Goal: Task Accomplishment & Management: Use online tool/utility

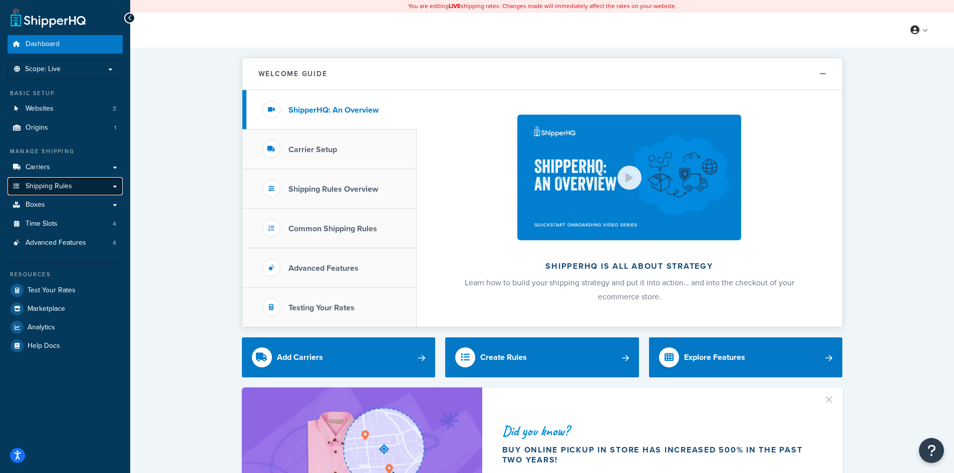
click at [80, 187] on link "Shipping Rules" at bounding box center [65, 186] width 115 height 19
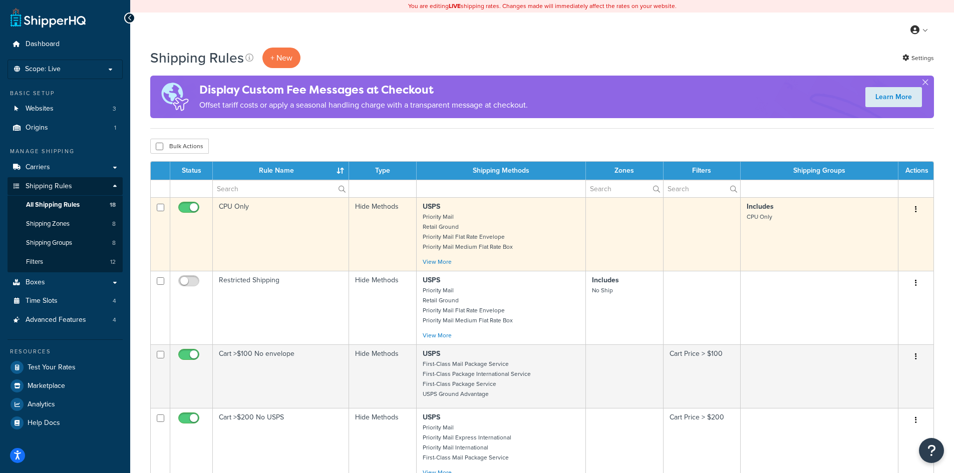
scroll to position [501, 0]
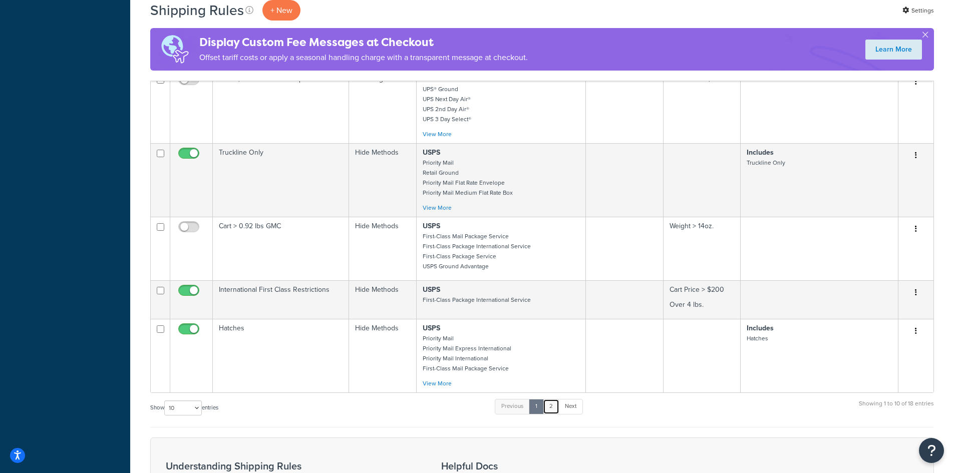
click at [556, 407] on link "2" at bounding box center [551, 406] width 17 height 15
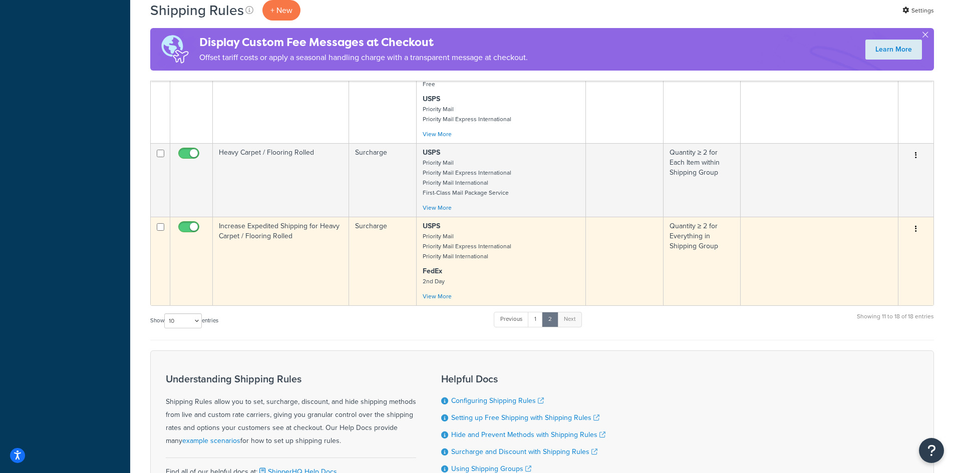
scroll to position [100, 0]
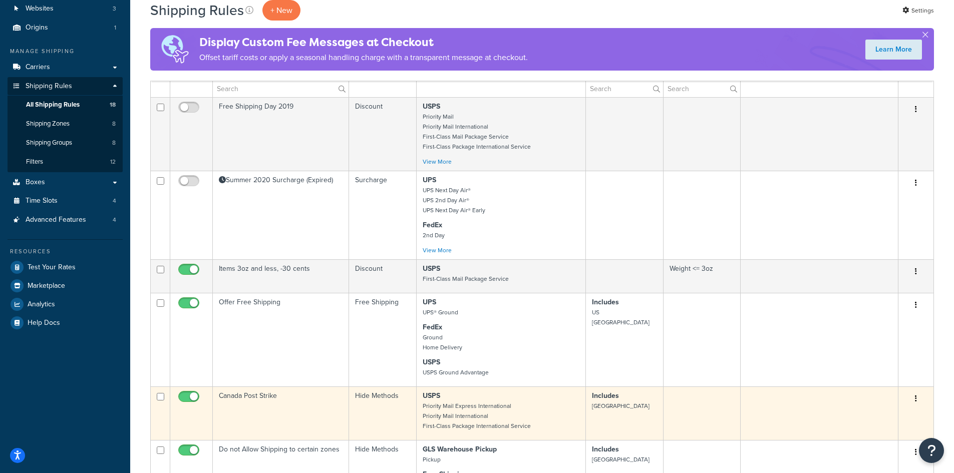
click at [916, 396] on icon "button" at bounding box center [916, 398] width 2 height 7
click at [869, 417] on link "Edit" at bounding box center [883, 418] width 79 height 21
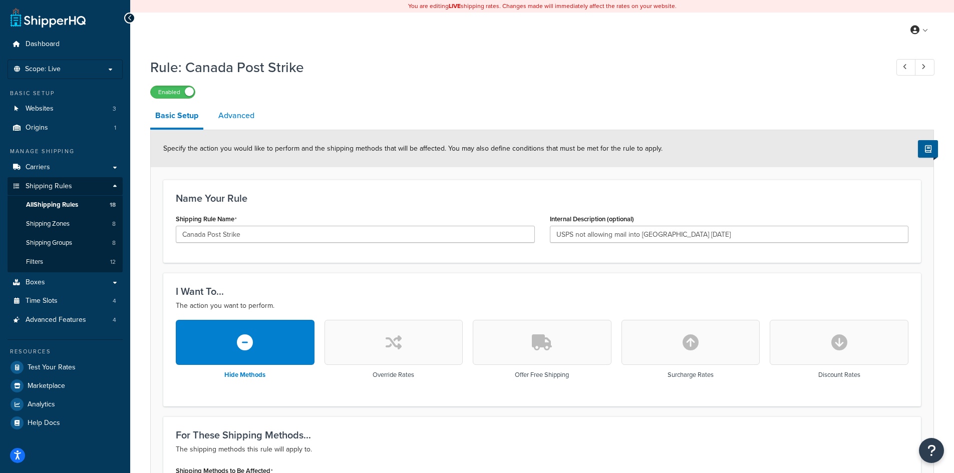
click at [238, 116] on link "Advanced" at bounding box center [236, 116] width 46 height 24
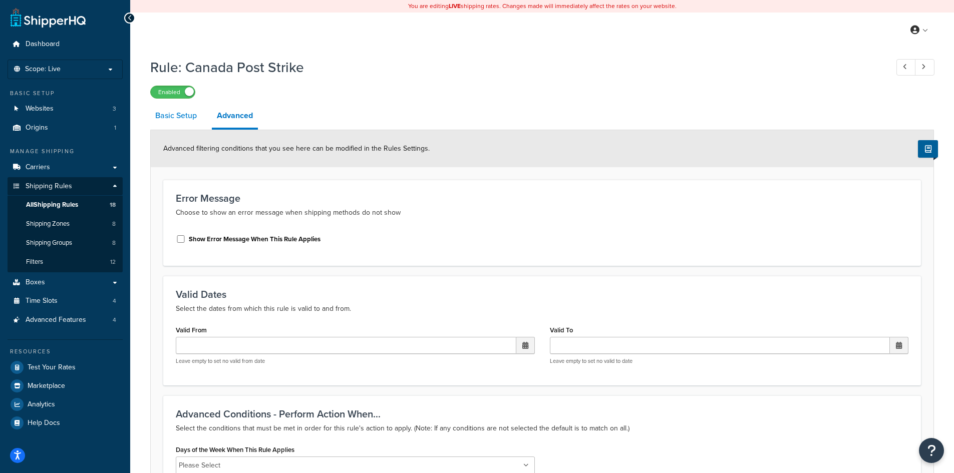
click at [176, 119] on link "Basic Setup" at bounding box center [176, 116] width 52 height 24
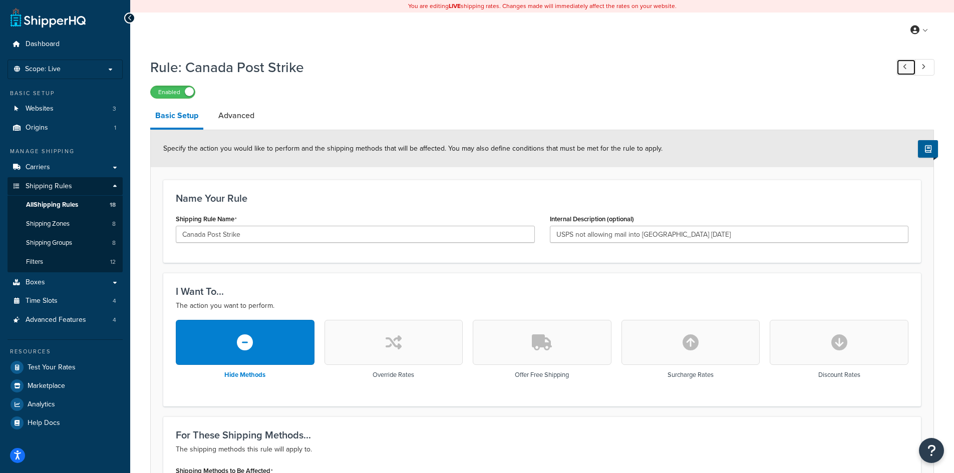
click at [902, 68] on link at bounding box center [907, 67] width 20 height 17
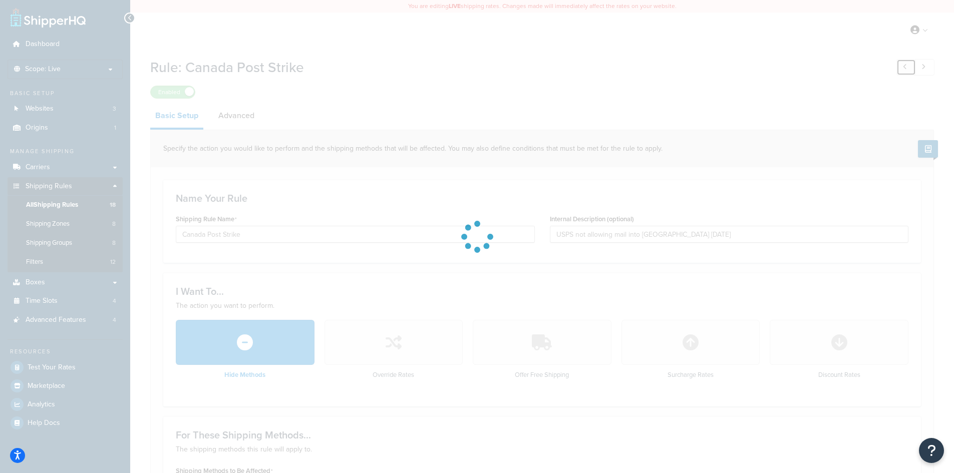
type input "Offer Free Shipping"
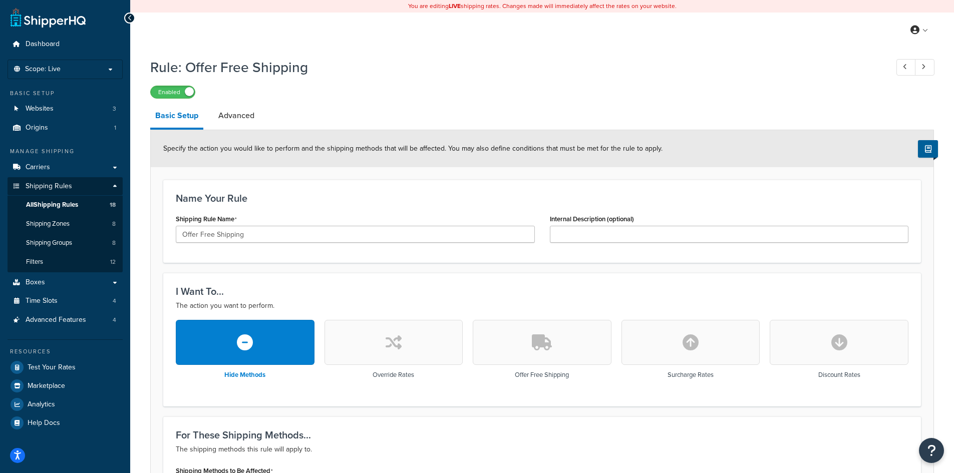
drag, startPoint x: 127, startPoint y: 19, endPoint x: 147, endPoint y: 19, distance: 19.5
click at [128, 19] on icon at bounding box center [130, 18] width 5 height 7
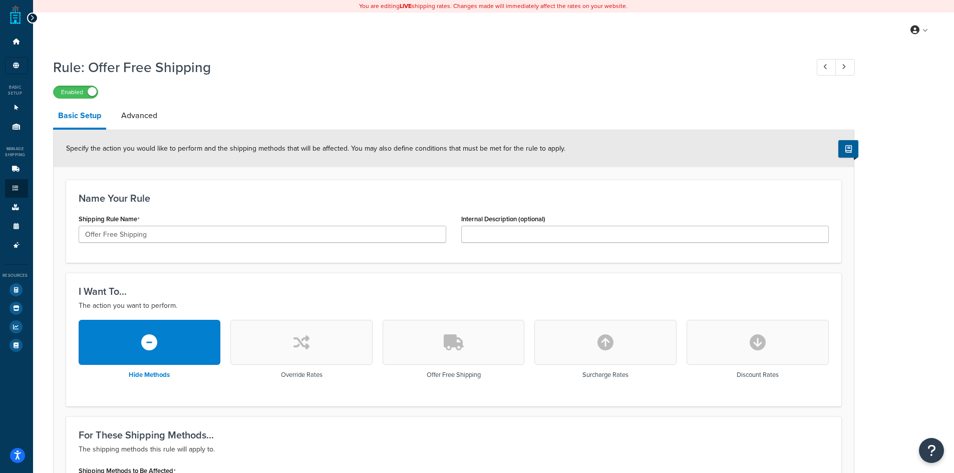
click at [28, 18] on div at bounding box center [32, 18] width 11 height 11
click at [34, 18] on icon at bounding box center [32, 18] width 5 height 7
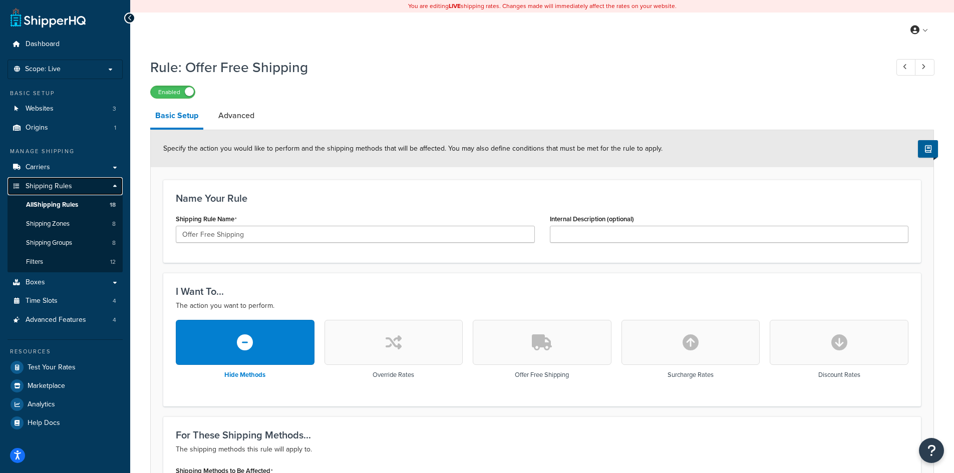
click at [61, 185] on span "Shipping Rules" at bounding box center [49, 186] width 47 height 9
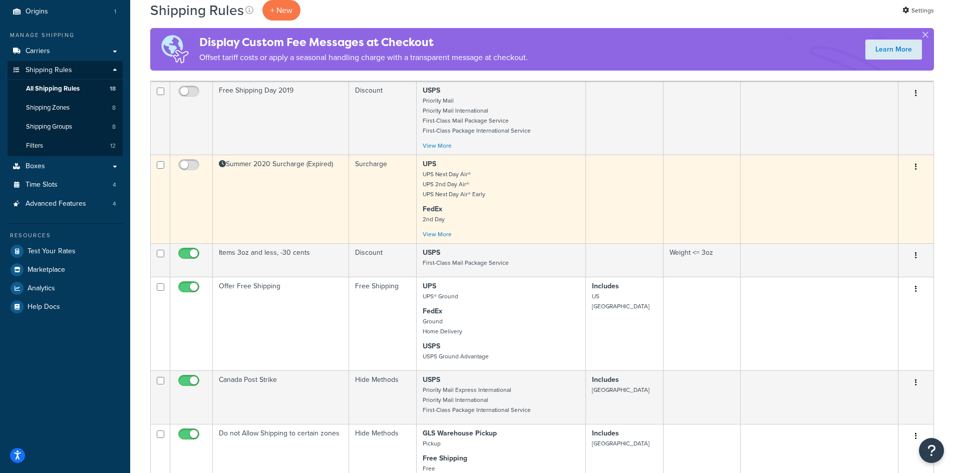
scroll to position [217, 0]
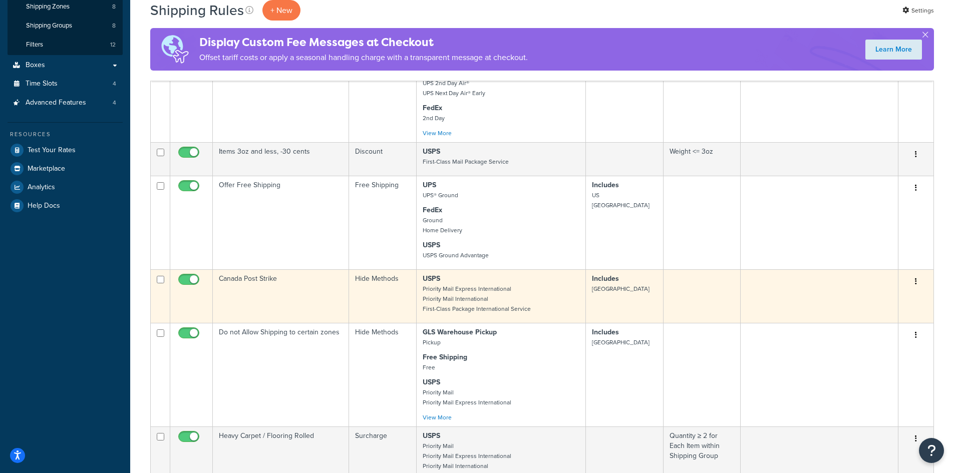
click at [188, 276] on input "checkbox" at bounding box center [190, 282] width 28 height 13
checkbox input "false"
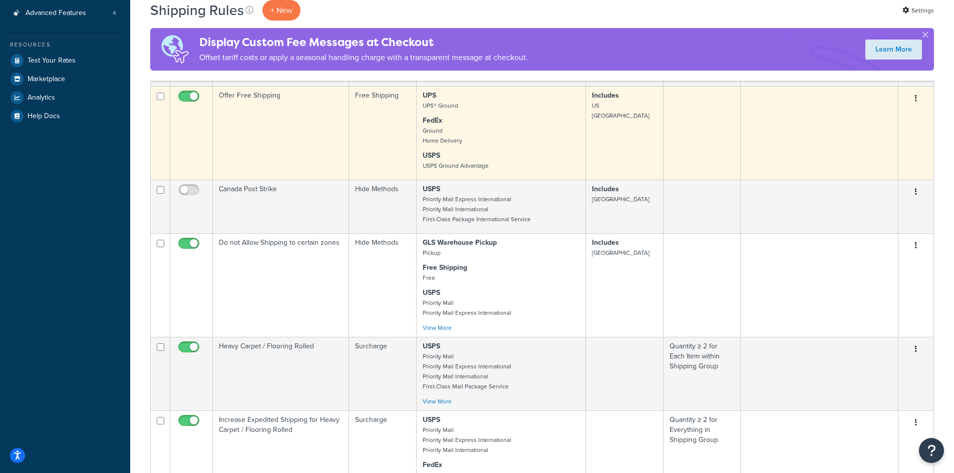
scroll to position [401, 0]
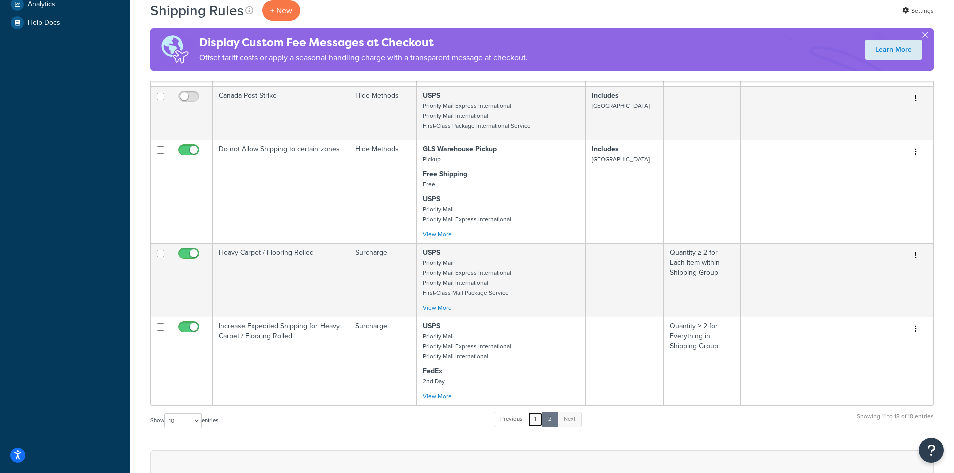
click at [537, 420] on link "1" at bounding box center [535, 419] width 15 height 15
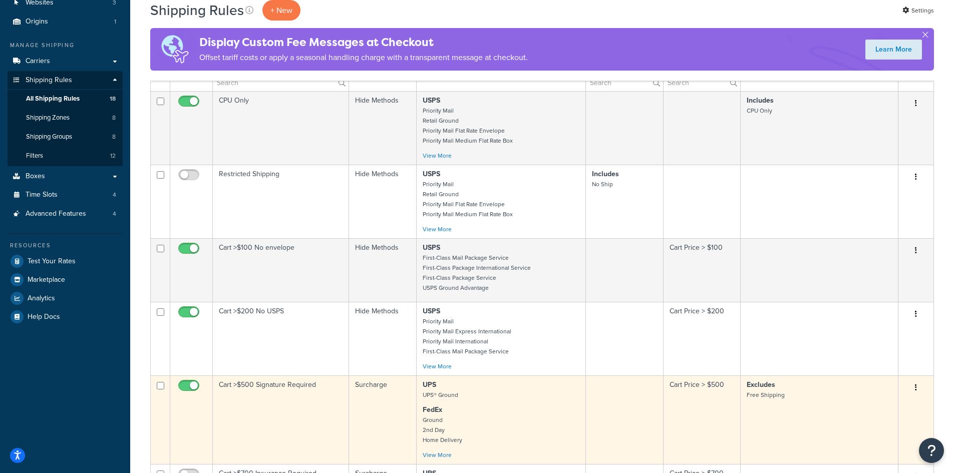
scroll to position [70, 0]
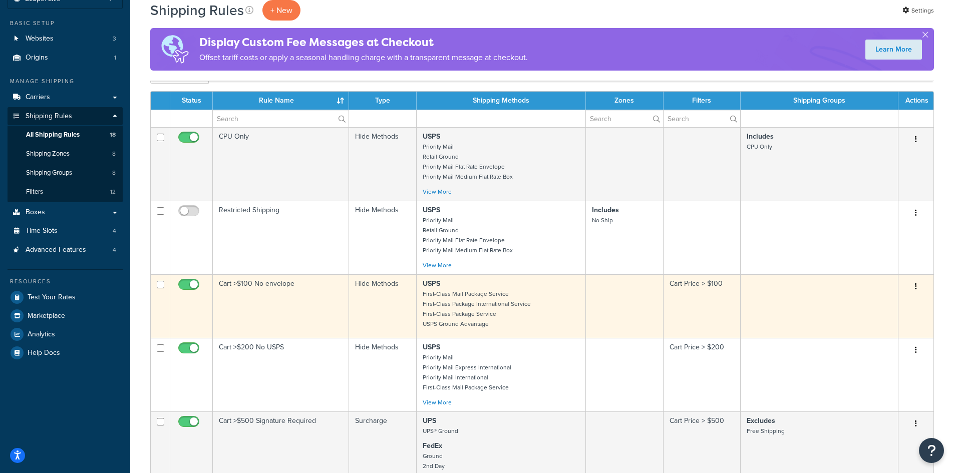
click at [914, 285] on button "button" at bounding box center [916, 287] width 14 height 16
click at [884, 303] on link "Edit" at bounding box center [883, 306] width 79 height 21
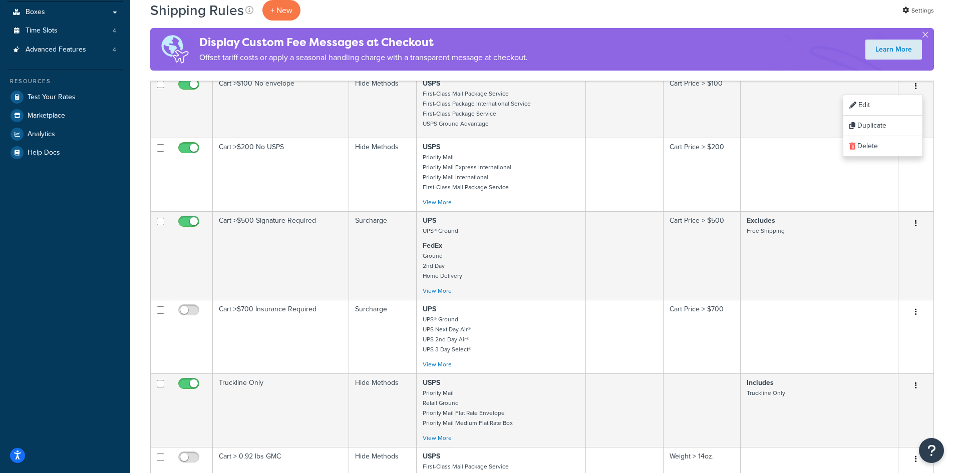
scroll to position [0, 0]
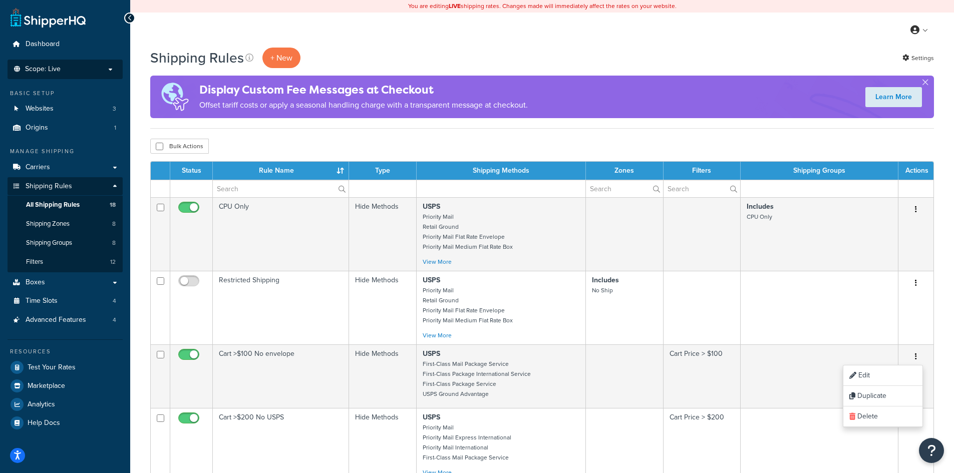
click at [39, 66] on span "Scope: Live" at bounding box center [43, 69] width 36 height 9
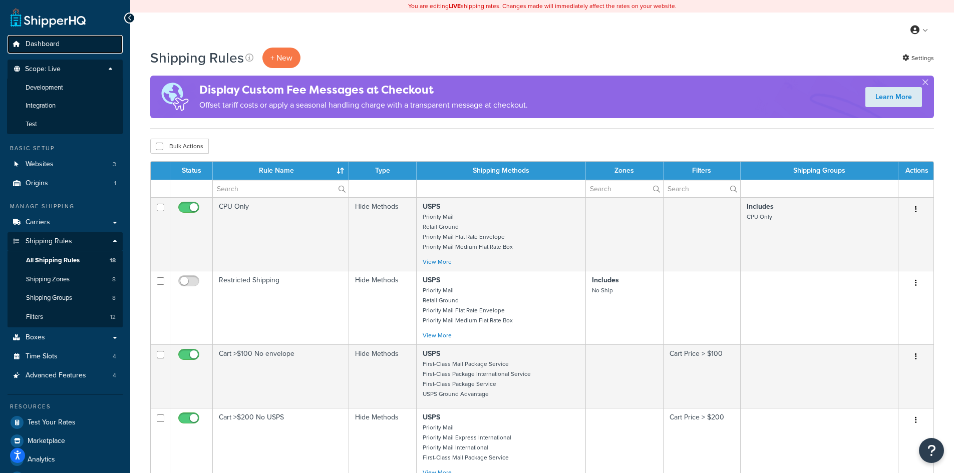
click at [43, 42] on span "Dashboard" at bounding box center [43, 44] width 34 height 9
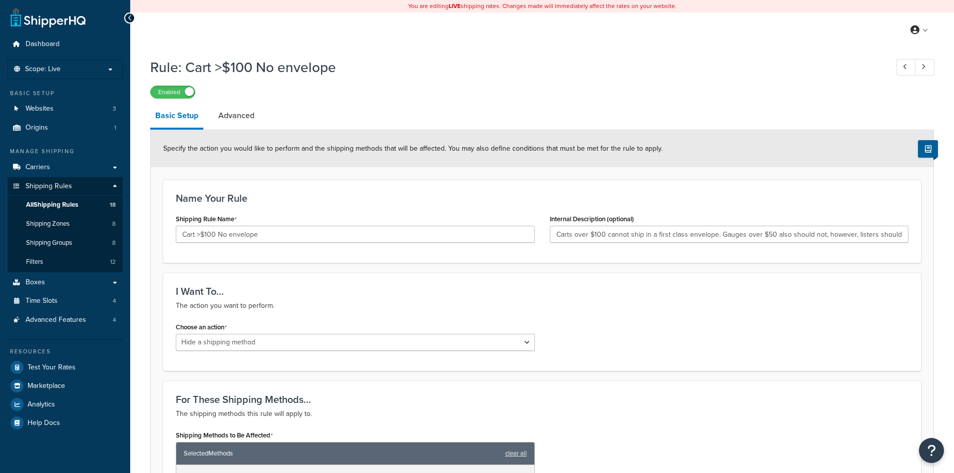
select select "HIDE"
click at [227, 117] on link "Advanced" at bounding box center [236, 116] width 46 height 24
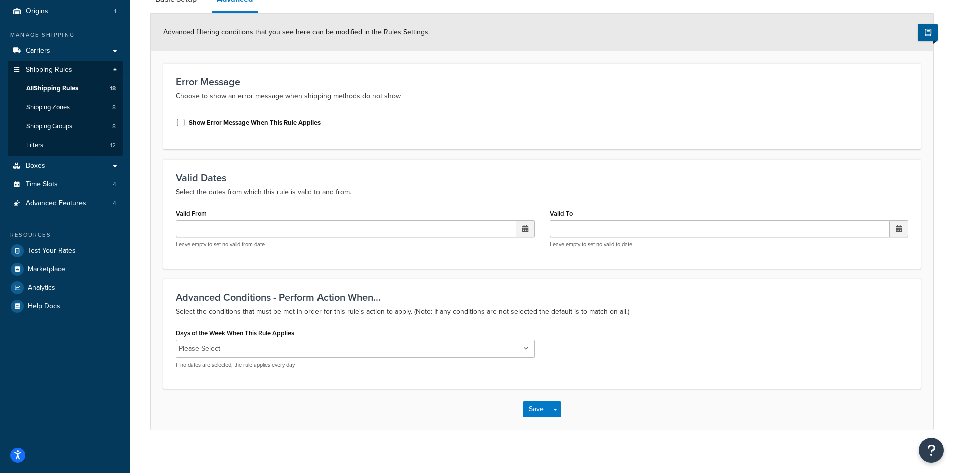
scroll to position [24, 0]
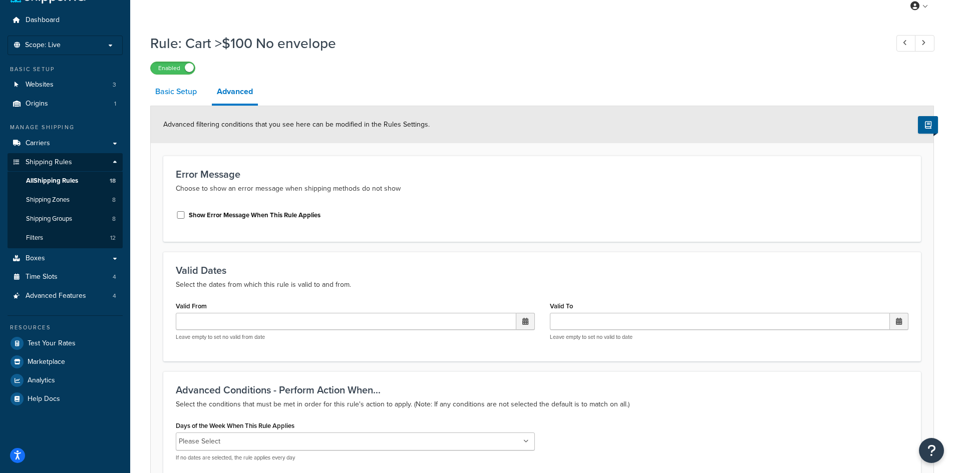
click at [183, 99] on link "Basic Setup" at bounding box center [176, 92] width 52 height 24
select select "HIDE"
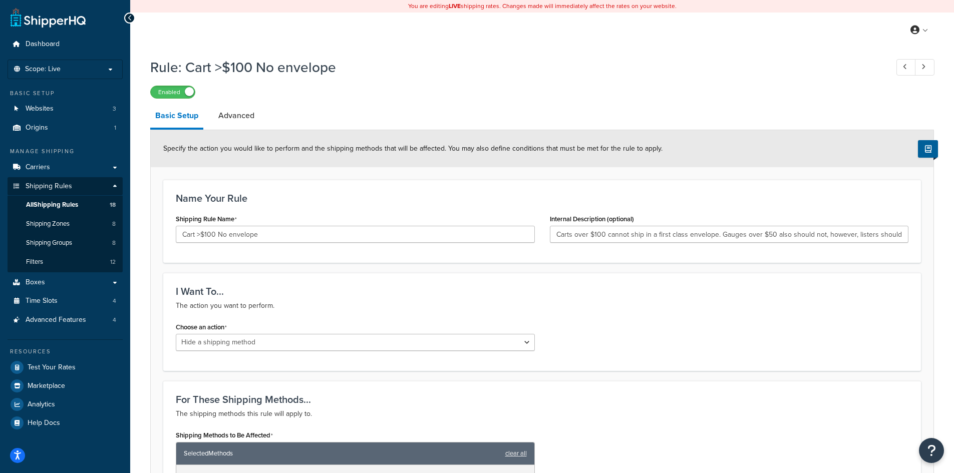
scroll to position [24, 0]
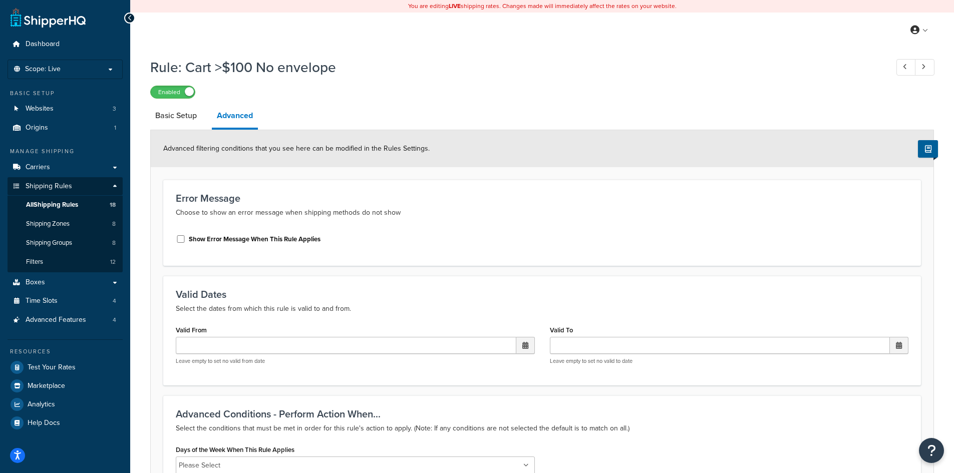
select select "HIDE"
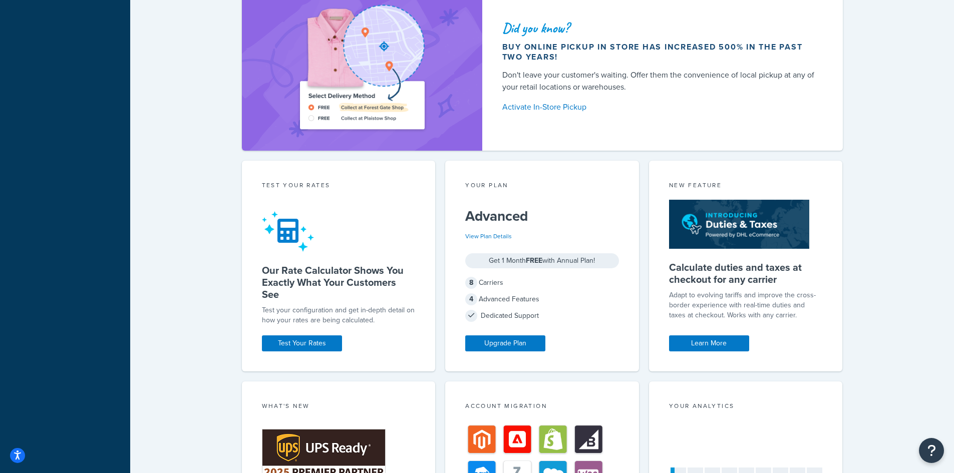
scroll to position [572, 0]
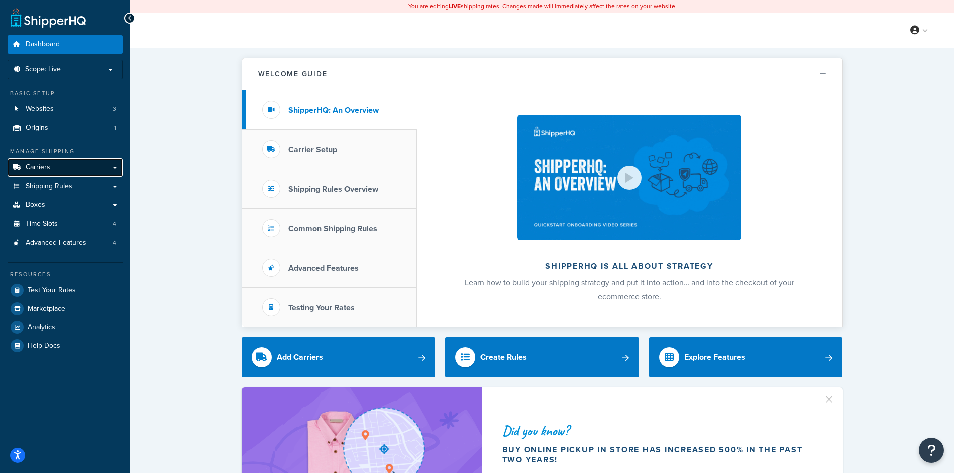
click at [71, 171] on link "Carriers" at bounding box center [65, 167] width 115 height 19
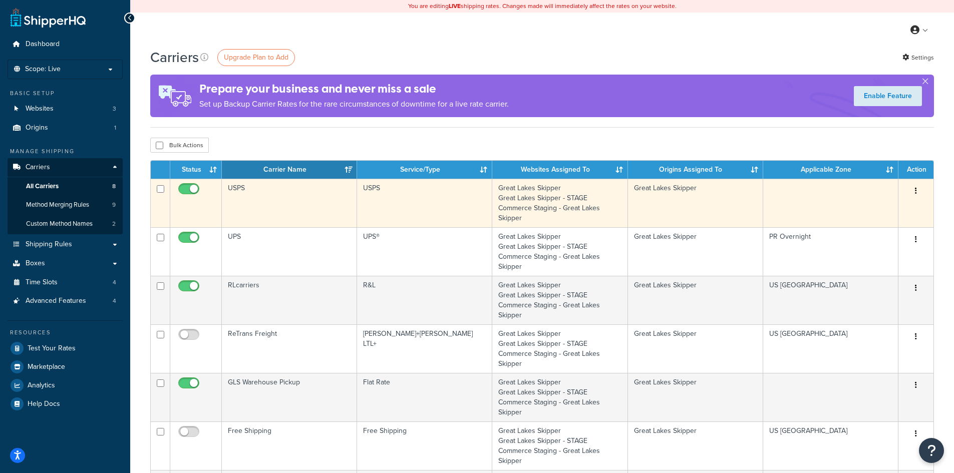
click at [265, 203] on td "USPS" at bounding box center [289, 203] width 135 height 49
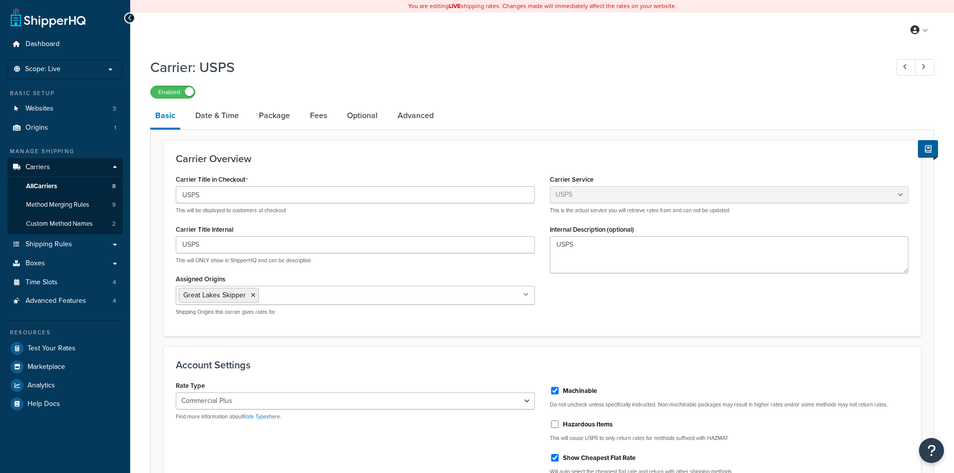
select select "usps"
select select "PLUS"
click at [428, 118] on link "Advanced" at bounding box center [416, 116] width 46 height 24
select select "false"
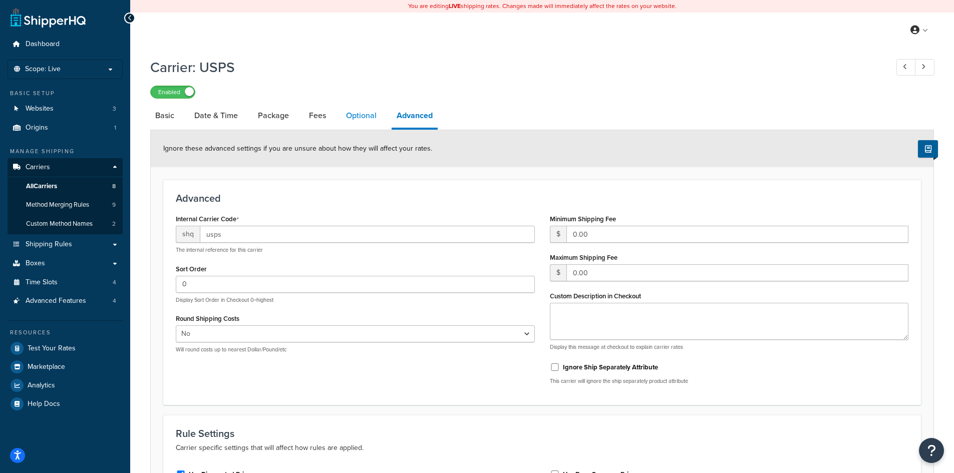
click at [374, 113] on link "Optional" at bounding box center [361, 116] width 41 height 24
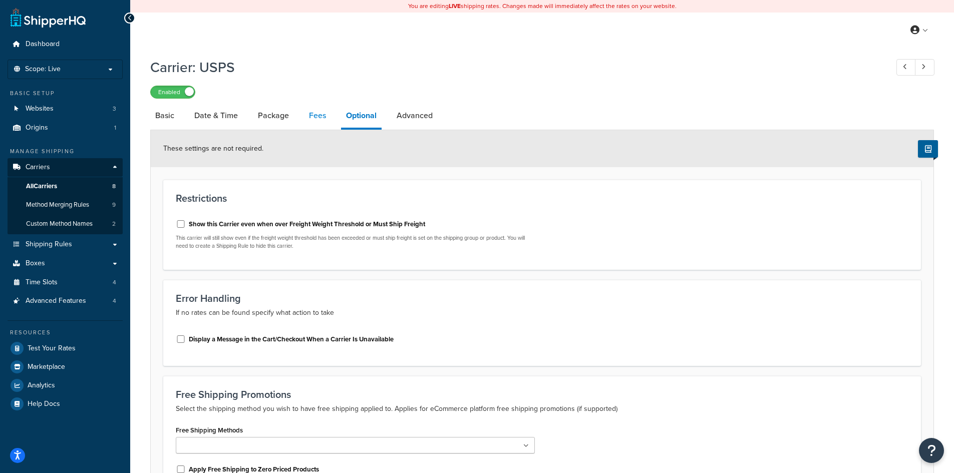
click at [321, 118] on link "Fees" at bounding box center [317, 116] width 27 height 24
select select "package"
select select "AFTER"
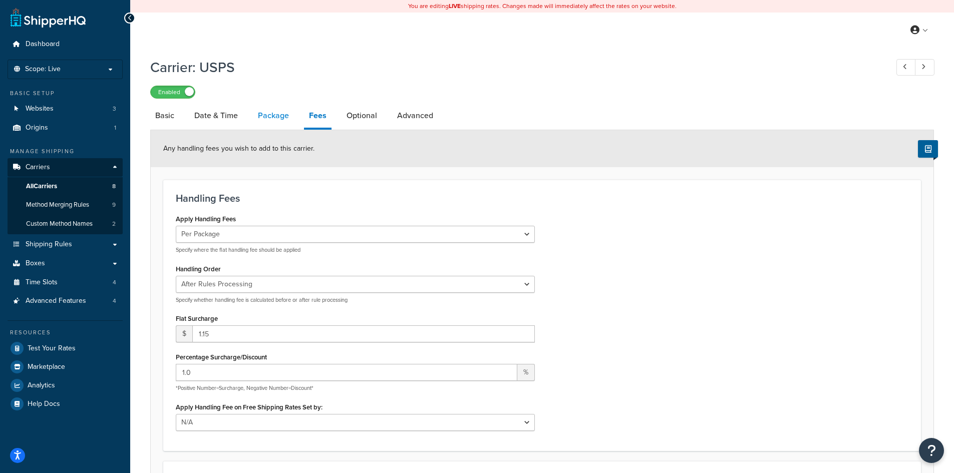
click at [276, 118] on link "Package" at bounding box center [273, 116] width 41 height 24
select select "163039"
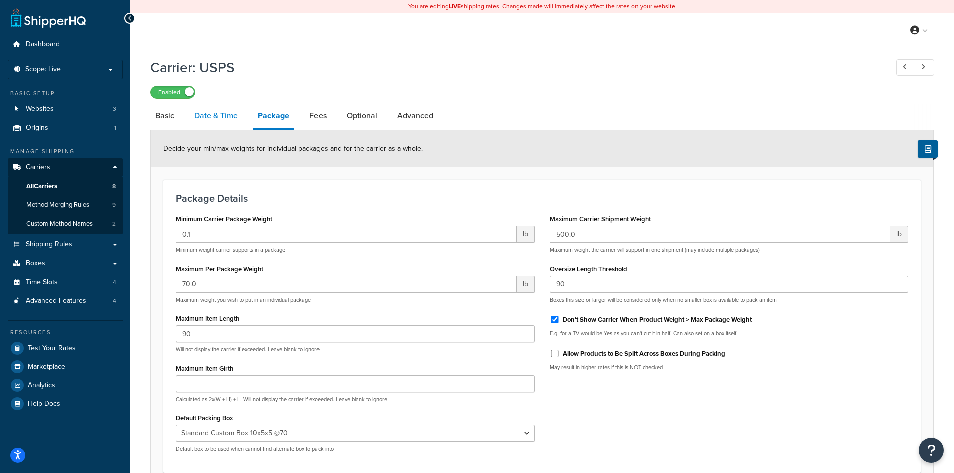
click at [232, 117] on link "Date & Time" at bounding box center [216, 116] width 54 height 24
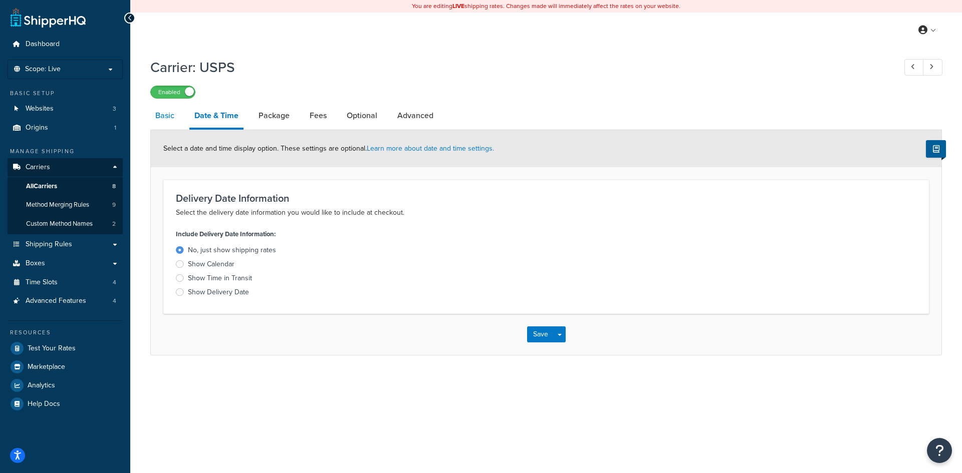
click at [174, 115] on link "Basic" at bounding box center [164, 116] width 29 height 24
select select "usps"
select select "PLUS"
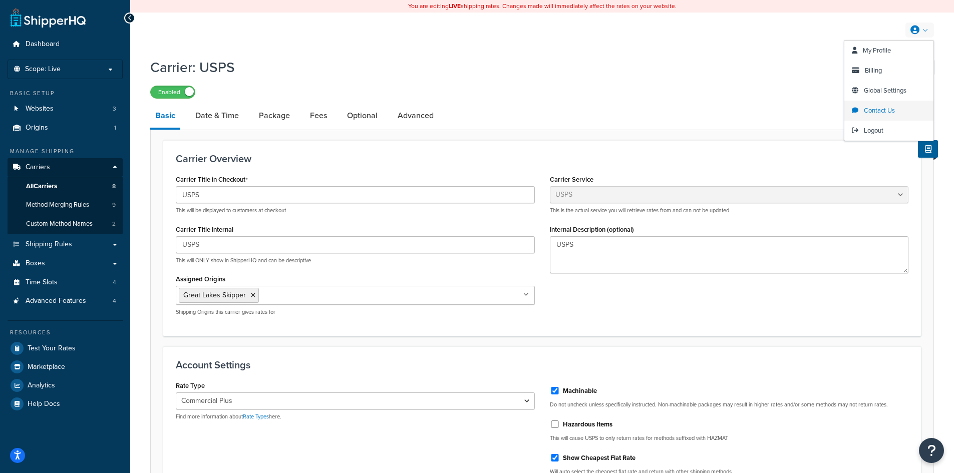
click at [880, 108] on span "Contact Us" at bounding box center [879, 111] width 31 height 10
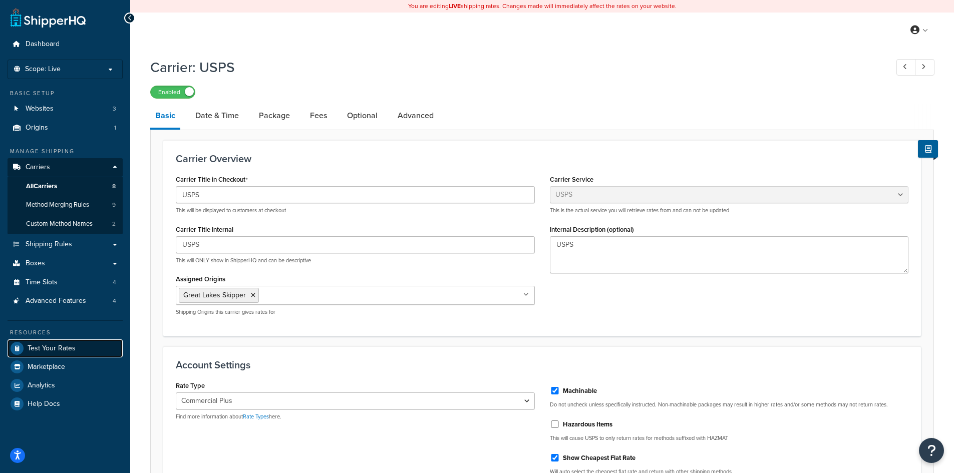
click at [59, 353] on span "Test Your Rates" at bounding box center [52, 349] width 48 height 9
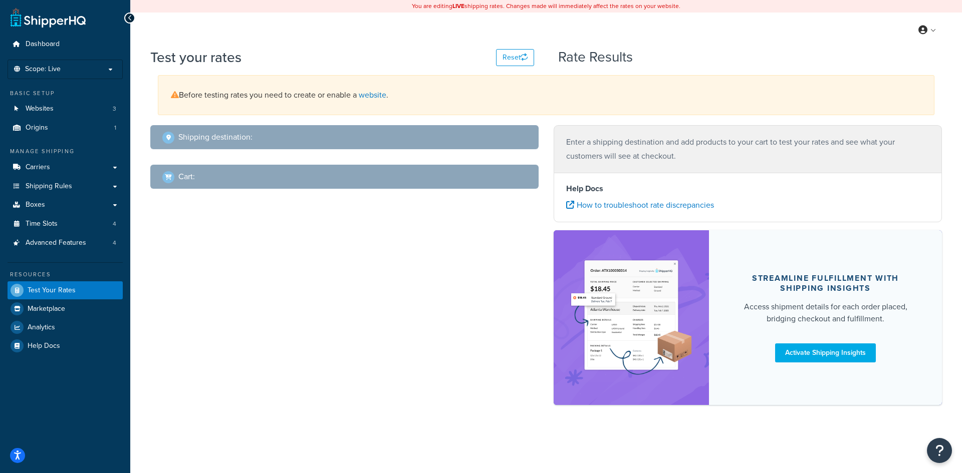
select select "[GEOGRAPHIC_DATA]"
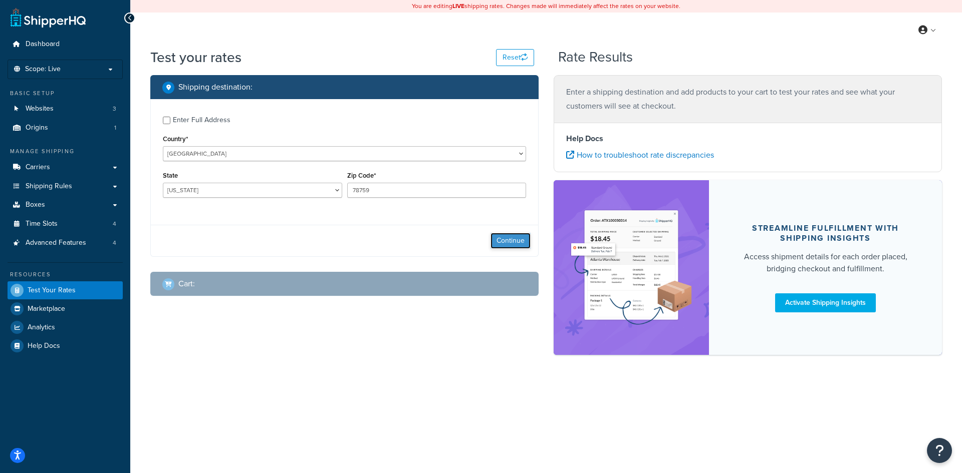
click at [510, 239] on button "Continue" at bounding box center [510, 241] width 40 height 16
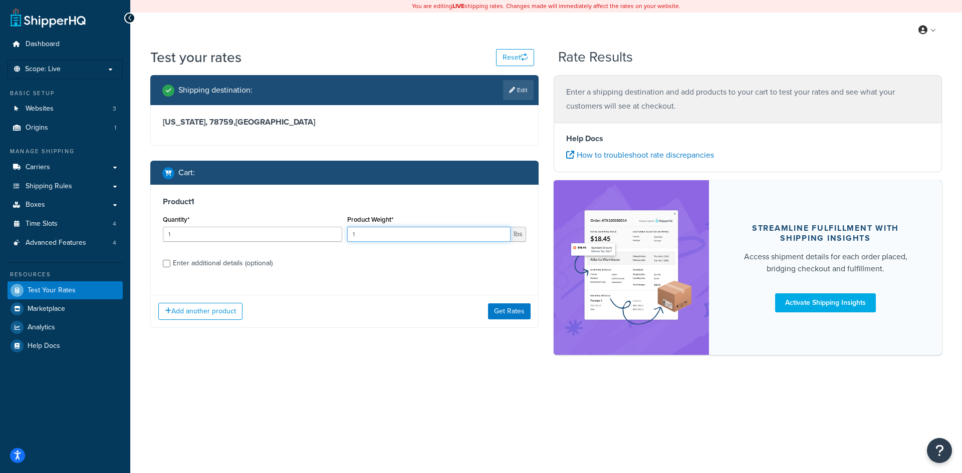
click at [401, 239] on input "1" at bounding box center [429, 234] width 164 height 15
type input ".75"
click at [393, 297] on div "Add another product Get Rates" at bounding box center [344, 311] width 387 height 33
click at [507, 311] on button "Get Rates" at bounding box center [509, 312] width 43 height 16
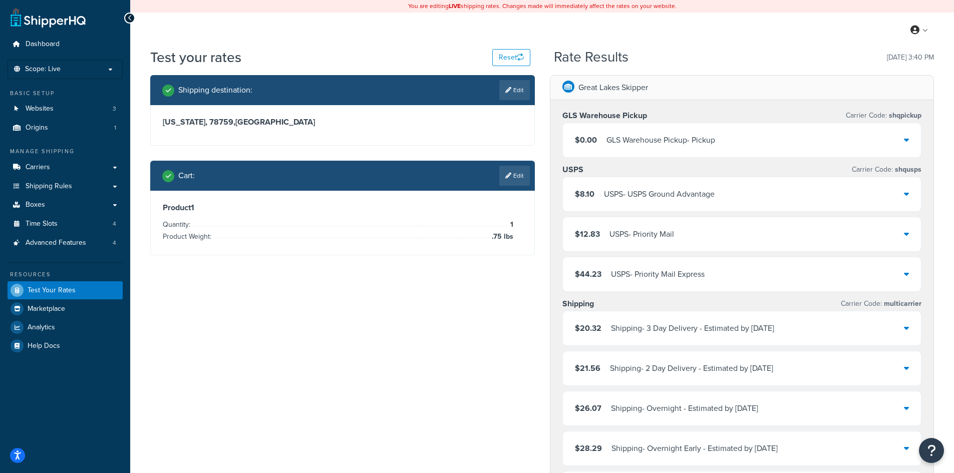
click at [904, 194] on icon at bounding box center [906, 194] width 5 height 8
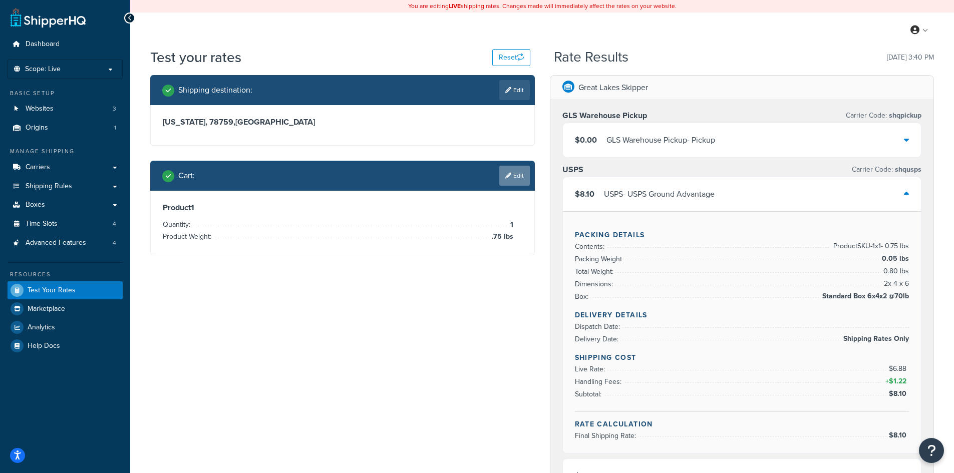
click at [511, 171] on link "Edit" at bounding box center [514, 176] width 31 height 20
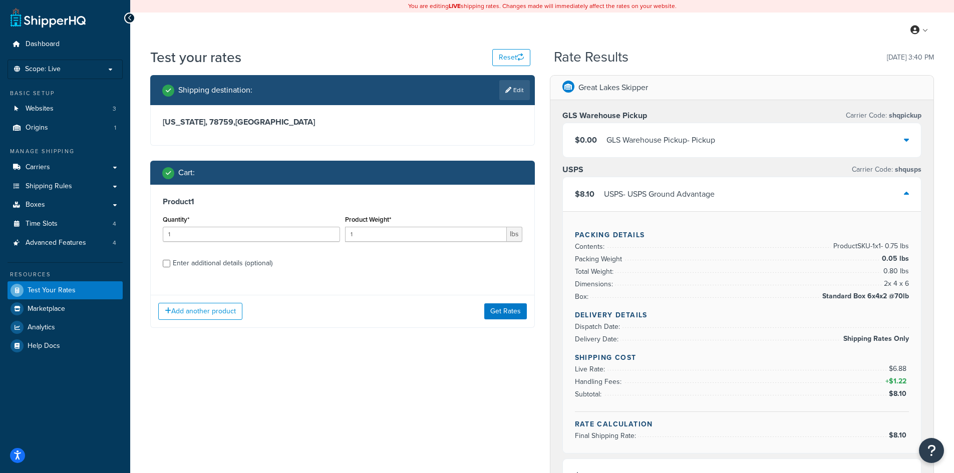
drag, startPoint x: 216, startPoint y: 263, endPoint x: 375, endPoint y: 261, distance: 158.8
click at [216, 262] on div "Enter additional details (optional)" at bounding box center [223, 263] width 100 height 14
click at [170, 262] on input "Enter additional details (optional)" at bounding box center [167, 264] width 8 height 8
checkbox input "true"
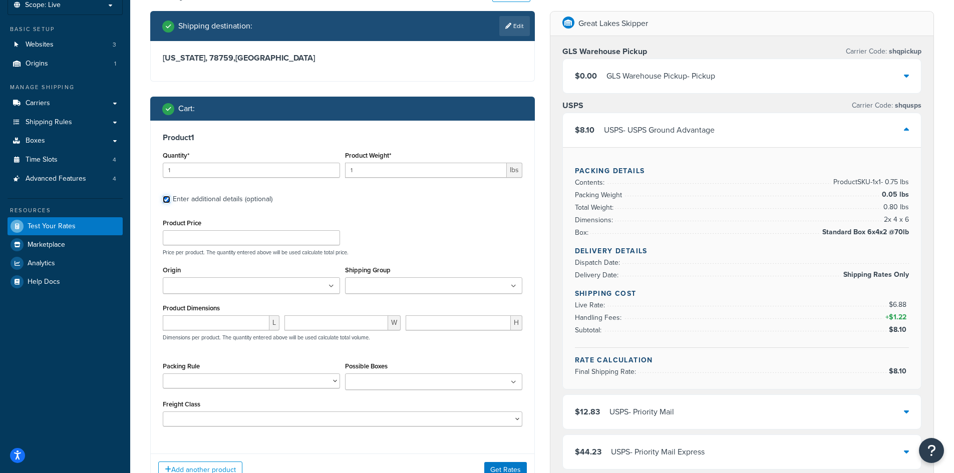
scroll to position [100, 0]
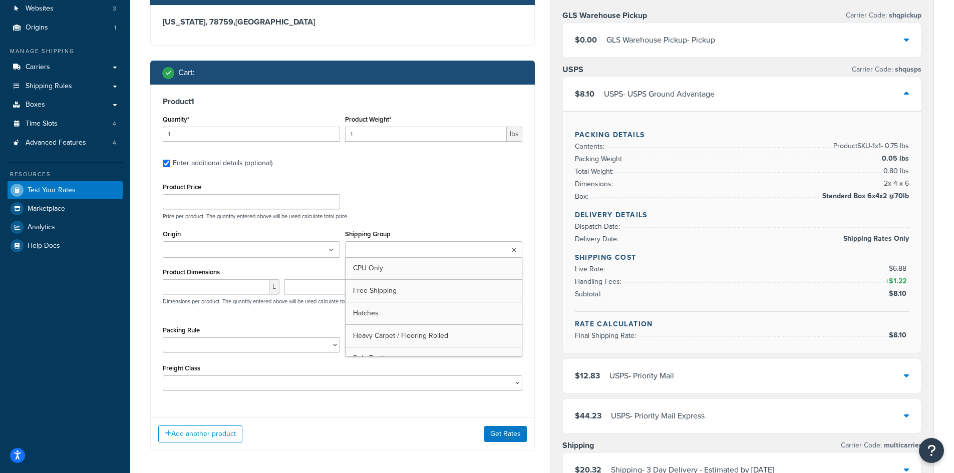
click at [512, 251] on icon at bounding box center [514, 250] width 5 height 6
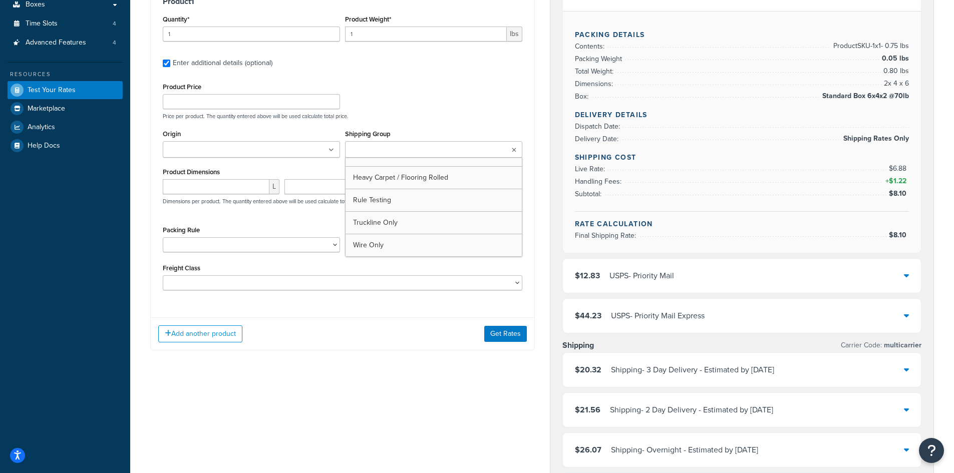
click at [360, 360] on div "Shipping destination : Edit [US_STATE], 78759 , [GEOGRAPHIC_DATA] Cart : Produc…" at bounding box center [343, 120] width 400 height 491
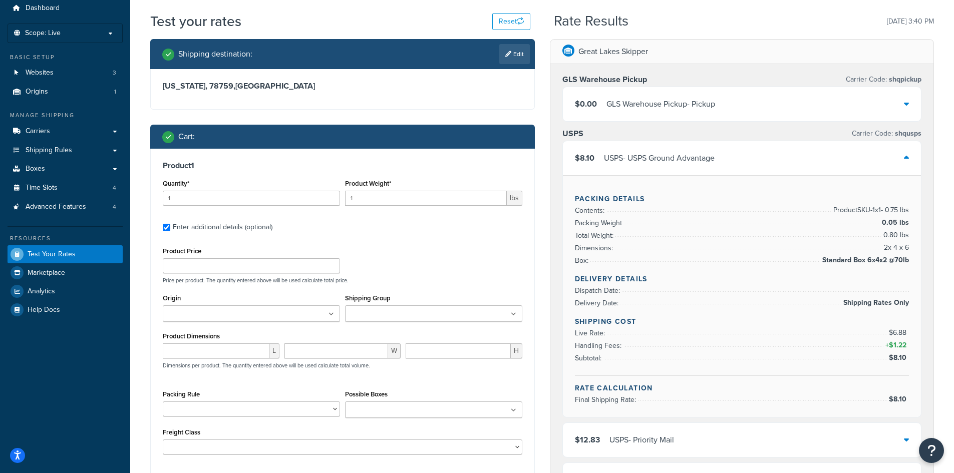
scroll to position [0, 0]
